Goal: Information Seeking & Learning: Find contact information

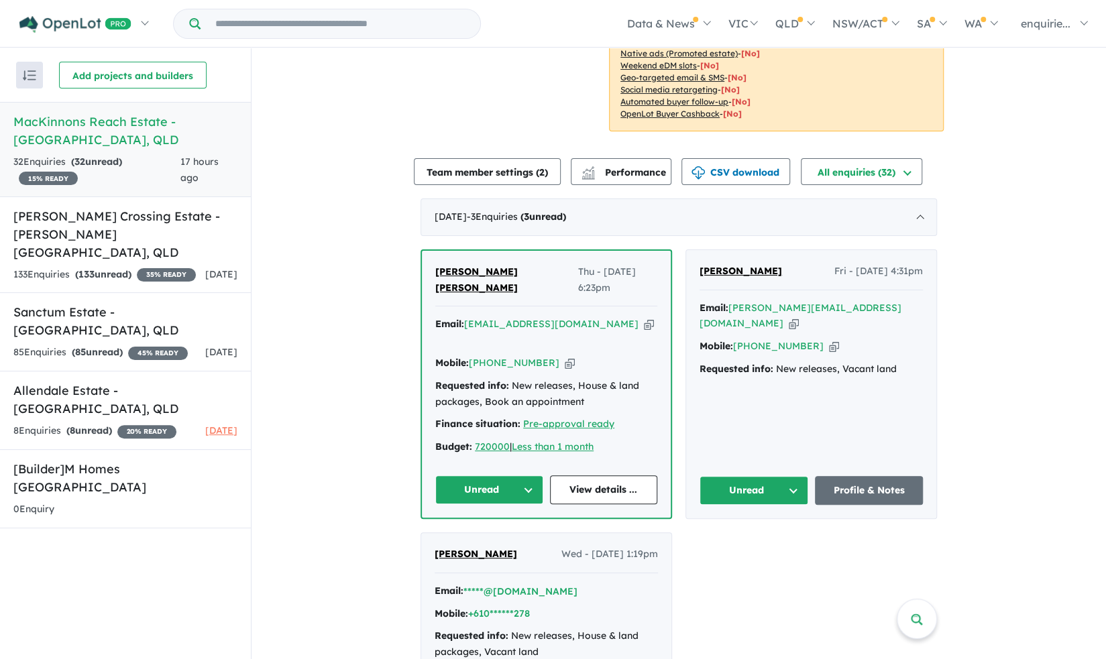
scroll to position [232, 0]
click at [623, 476] on link "View details ..." at bounding box center [604, 490] width 108 height 29
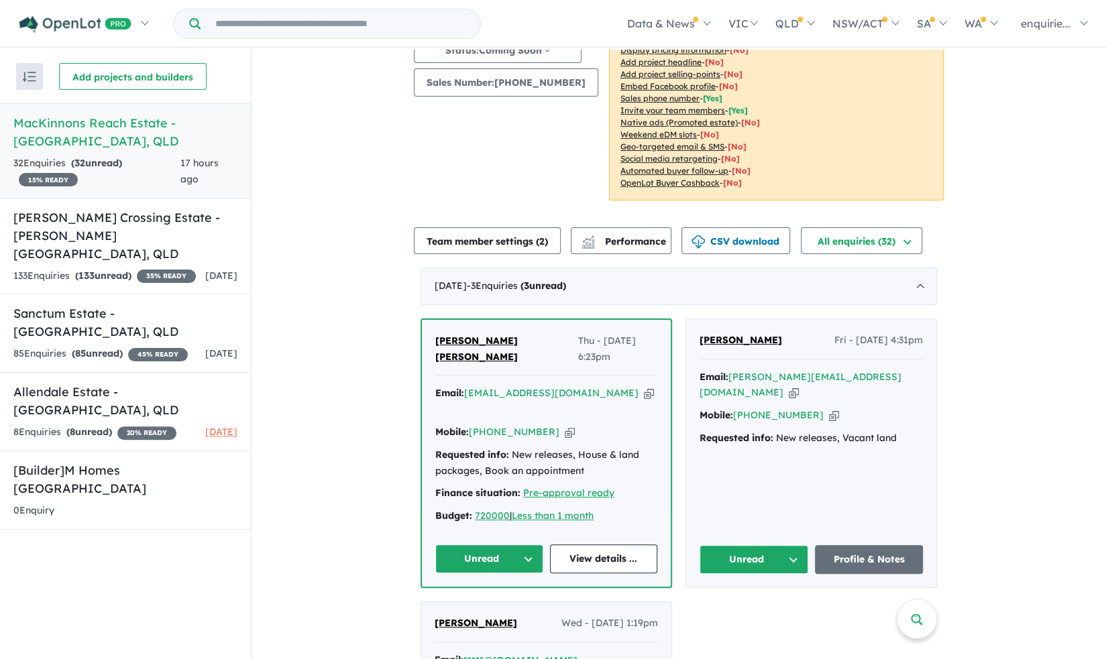
scroll to position [173, 0]
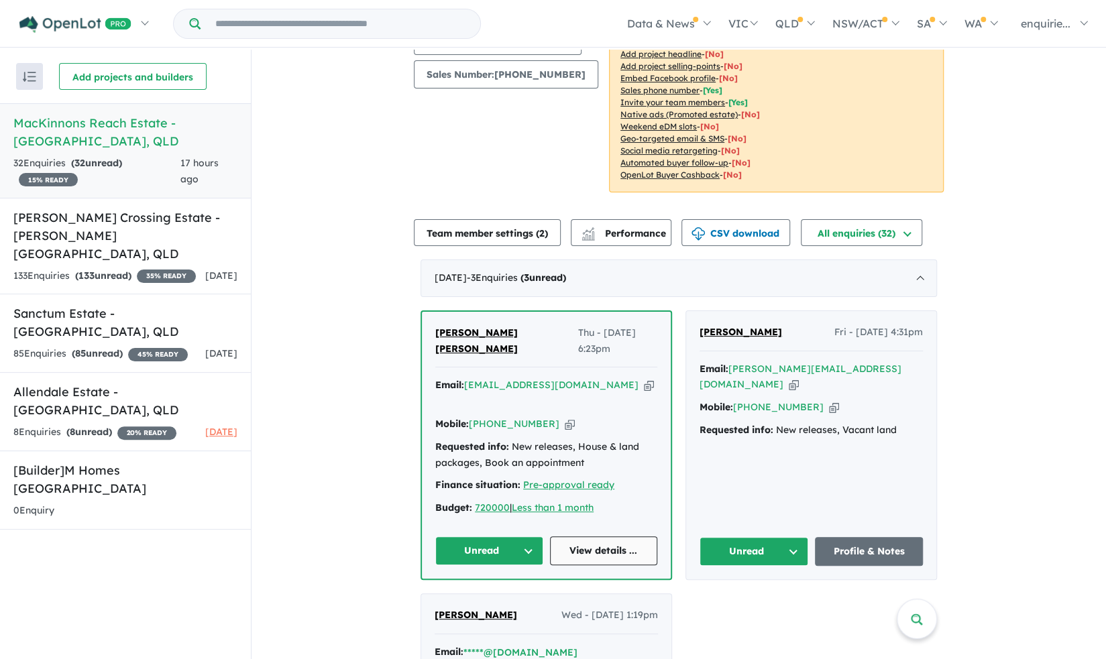
click at [583, 536] on link "View details ..." at bounding box center [604, 550] width 108 height 29
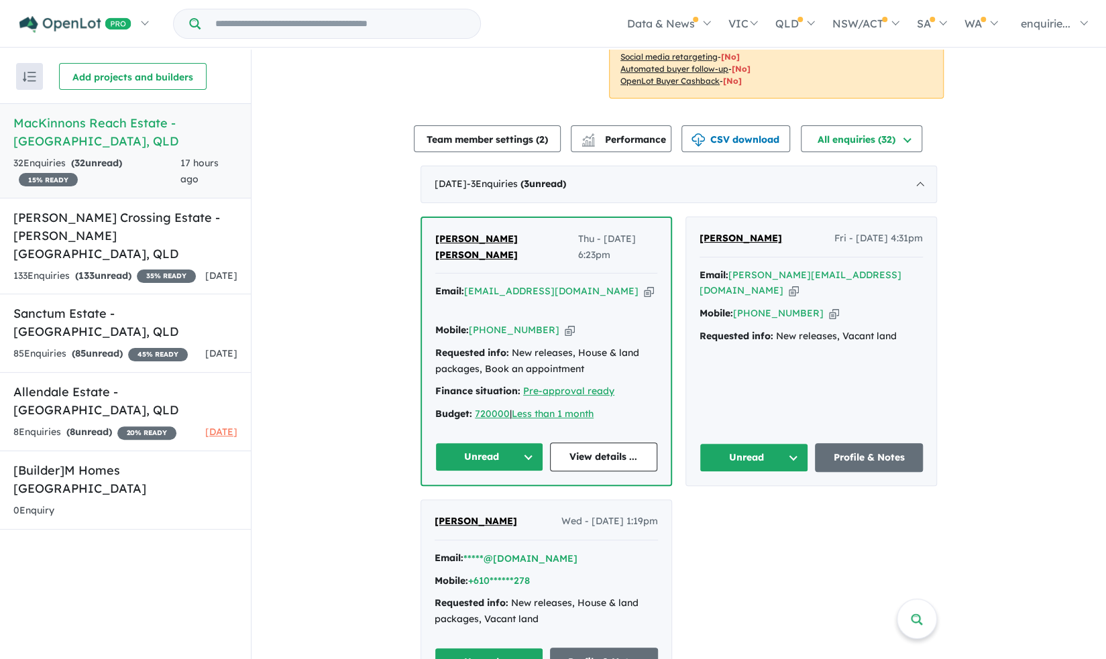
scroll to position [266, 0]
click at [176, 403] on h5 "Allendale Estate - [GEOGRAPHIC_DATA] , [GEOGRAPHIC_DATA]" at bounding box center [125, 401] width 224 height 36
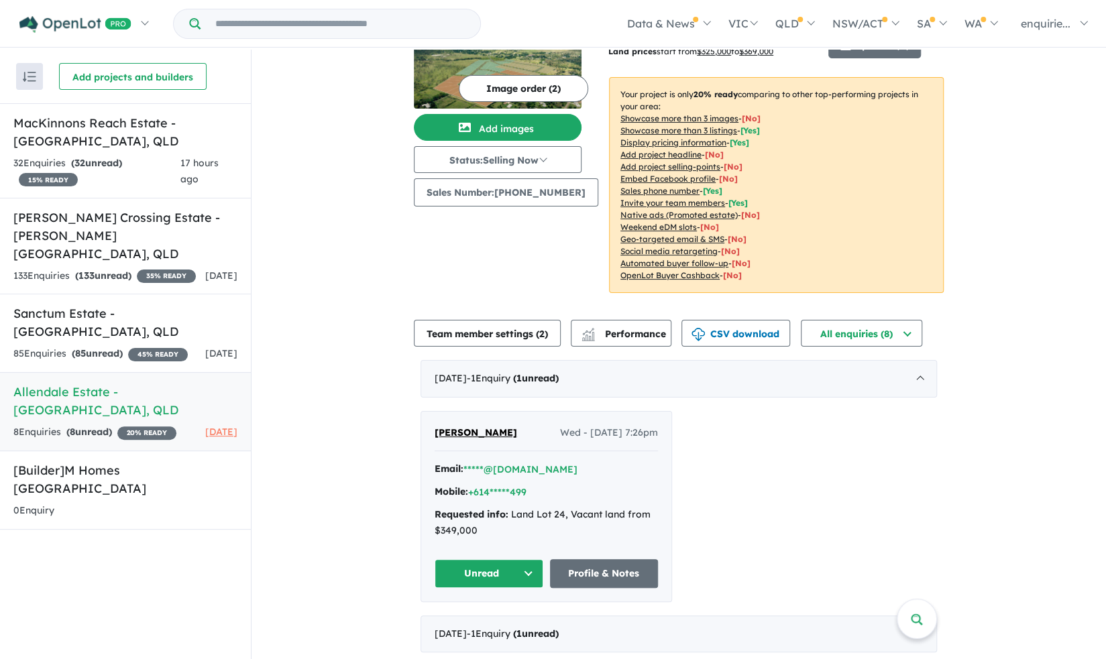
scroll to position [56, 0]
click at [118, 137] on h5 "MacKinnons Reach Estate - [GEOGRAPHIC_DATA] , [GEOGRAPHIC_DATA]" at bounding box center [125, 132] width 224 height 36
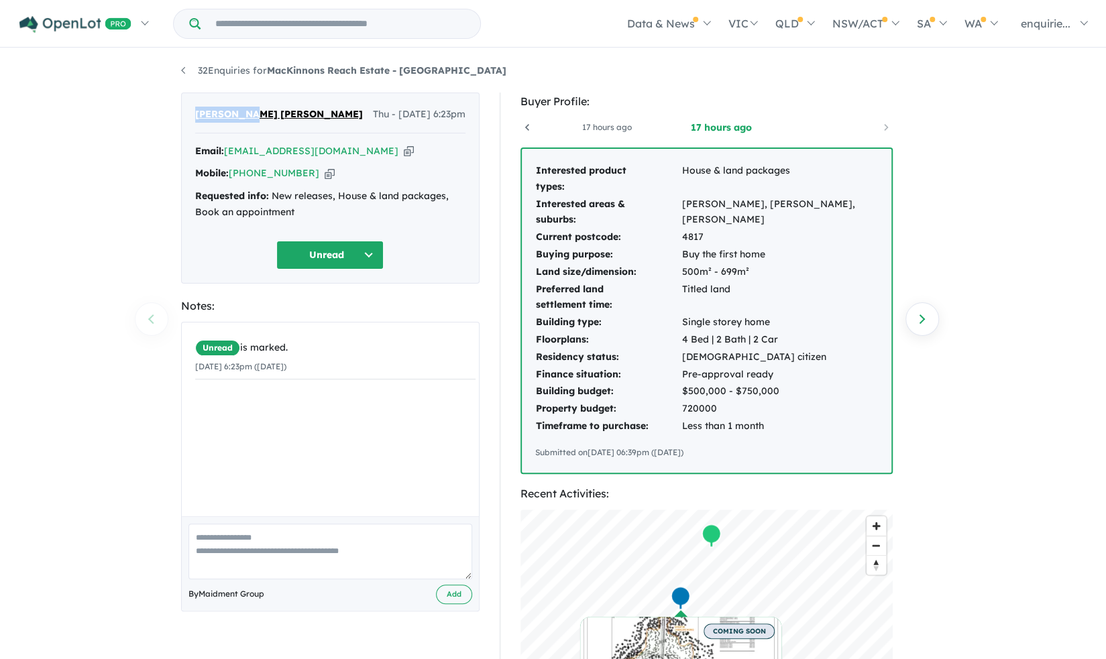
drag, startPoint x: 255, startPoint y: 115, endPoint x: 180, endPoint y: 117, distance: 75.8
click at [180, 117] on div "esther ana Thu - 11/09/2025, 6:23pm Email: anaclet70@gmail.com Copied! Mobile: …" at bounding box center [330, 520] width 319 height 854
copy span "[PERSON_NAME] [PERSON_NAME]"
click at [302, 171] on div "Mobile: +61 431 720 801 Copied!" at bounding box center [330, 174] width 270 height 16
click at [325, 173] on icon "button" at bounding box center [330, 173] width 10 height 14
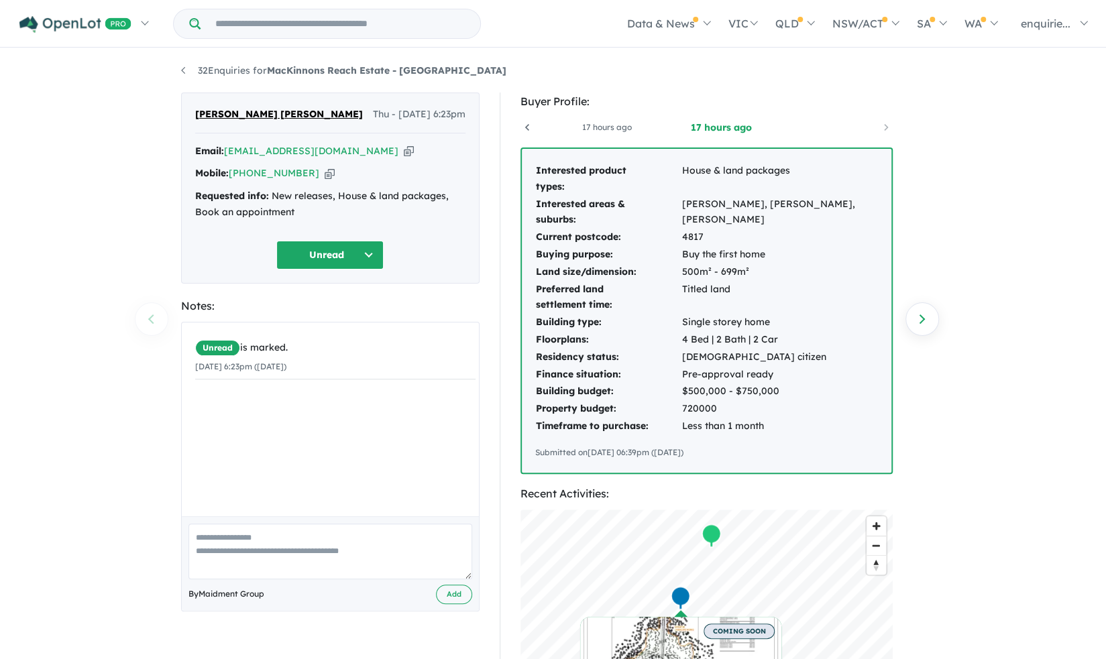
click at [404, 151] on icon "button" at bounding box center [409, 151] width 10 height 14
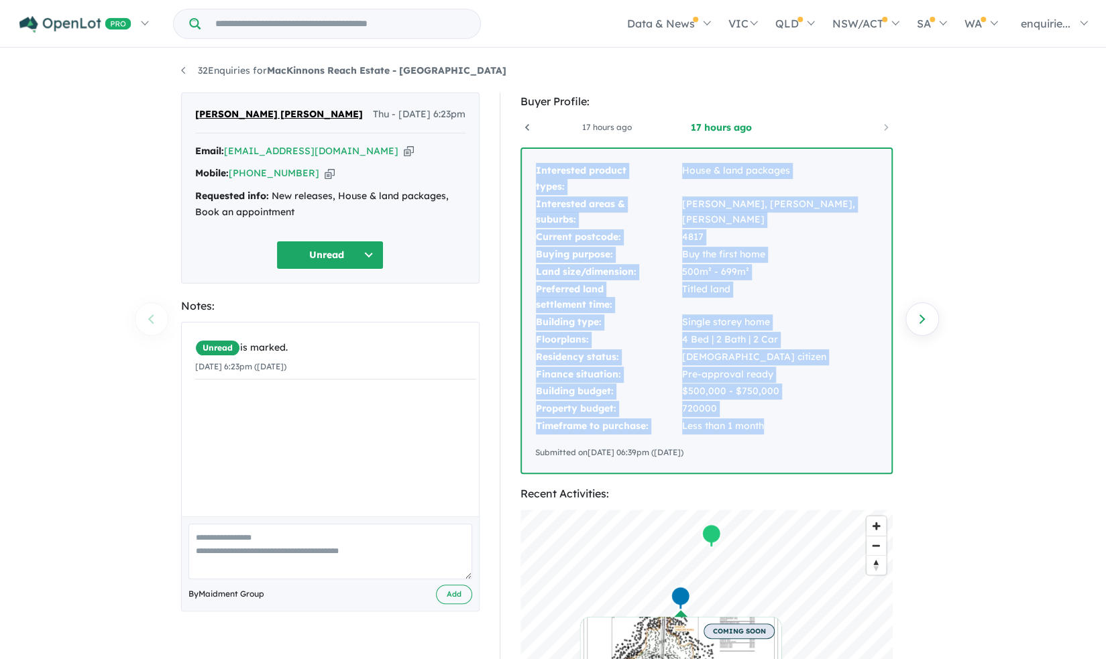
drag, startPoint x: 796, startPoint y: 429, endPoint x: 516, endPoint y: 191, distance: 367.7
click at [516, 191] on div "Buyer Profile: 17 hours ago 17 hours ago 17 hours ago Interested product types:…" at bounding box center [713, 520] width 426 height 854
copy tbody "Interested product types: House & land packages Interested areas & suburbs: Ras…"
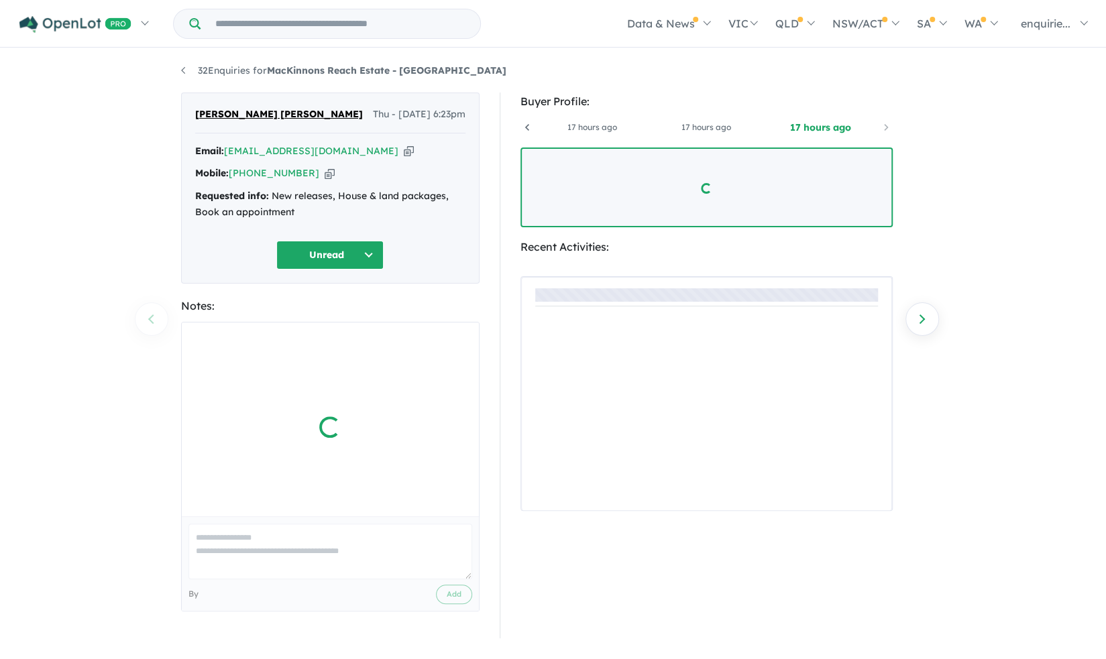
scroll to position [0, 99]
